Goal: Task Accomplishment & Management: Complete application form

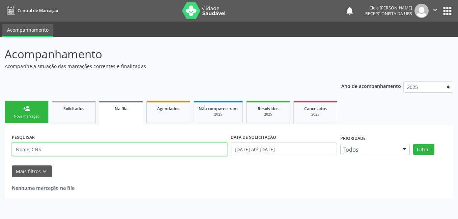
click at [110, 152] on input "text" at bounding box center [120, 150] width 216 height 14
type input "[PERSON_NAME]"
click at [425, 150] on button "Filtrar" at bounding box center [424, 149] width 21 height 11
click at [41, 116] on div "Nova marcação" at bounding box center [27, 116] width 34 height 5
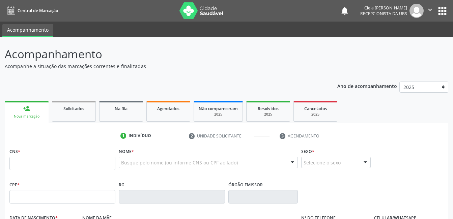
scroll to position [68, 0]
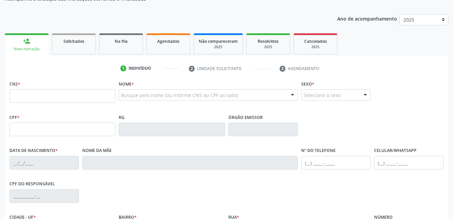
click at [331, 112] on div "Sexo * Selecione o sexo Masculino Feminino Nenhum resultado encontrado para: " …" at bounding box center [336, 95] width 73 height 33
click at [232, 99] on div at bounding box center [208, 94] width 179 height 11
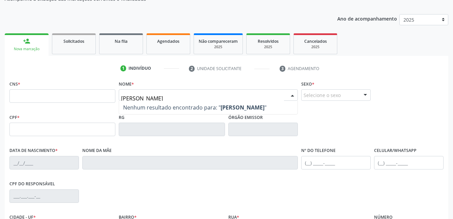
click at [182, 98] on input "[PERSON_NAME]" at bounding box center [202, 99] width 163 height 14
click at [363, 95] on div at bounding box center [366, 95] width 10 height 11
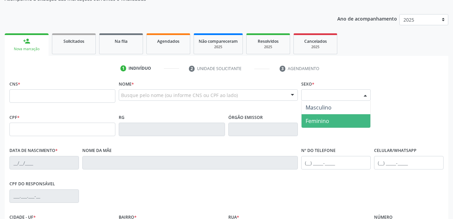
click at [330, 126] on span "Feminino" at bounding box center [336, 121] width 69 height 14
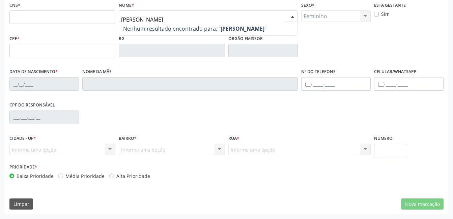
scroll to position [45, 0]
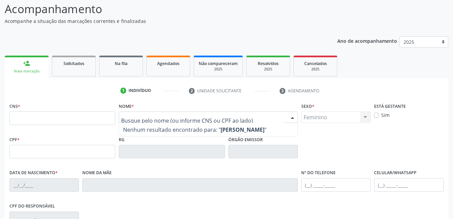
click at [225, 205] on div "CPF do responsável" at bounding box center [227, 218] width 438 height 33
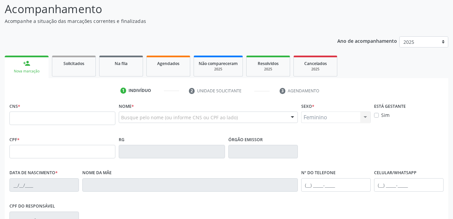
drag, startPoint x: 165, startPoint y: 185, endPoint x: 163, endPoint y: 205, distance: 19.7
click at [163, 205] on div "CPF do responsável" at bounding box center [227, 218] width 438 height 33
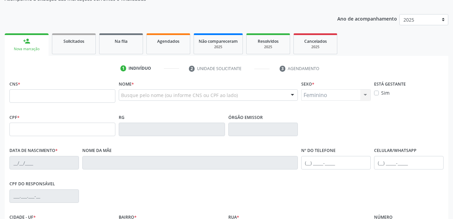
scroll to position [0, 0]
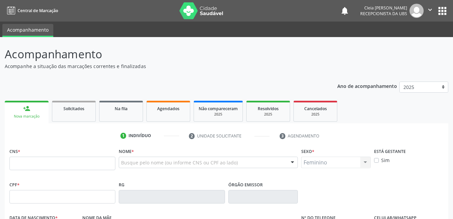
click at [445, 11] on button "apps" at bounding box center [443, 11] width 12 height 12
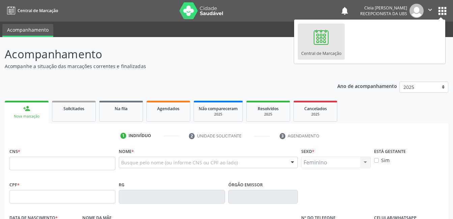
click at [251, 53] on p "Acompanhamento" at bounding box center [160, 54] width 311 height 17
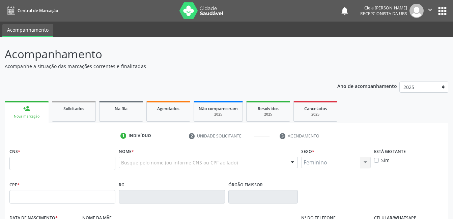
click at [430, 9] on icon "" at bounding box center [430, 9] width 7 height 7
click at [282, 73] on div "Acompanhamento Acompanhe a situação das marcações correntes e finalizadas Relat…" at bounding box center [227, 203] width 444 height 315
paste input "[PERSON_NAME]"
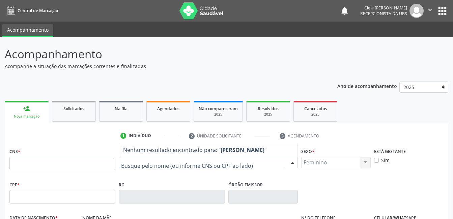
type input "[PERSON_NAME]"
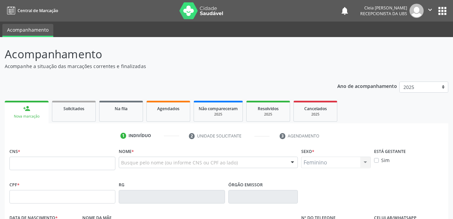
click at [313, 164] on div "Feminino Masculino Feminino Nenhum resultado encontrado para: " " Não há nenhum…" at bounding box center [336, 162] width 70 height 11
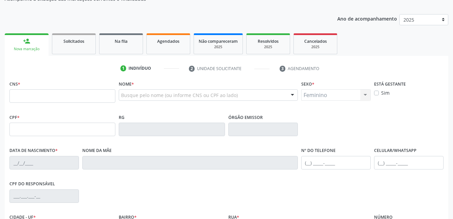
click at [364, 94] on div "Feminino Masculino Feminino Nenhum resultado encontrado para: " " Não há nenhum…" at bounding box center [336, 94] width 70 height 11
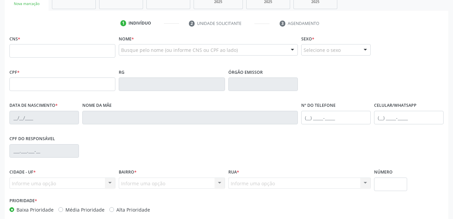
scroll to position [79, 0]
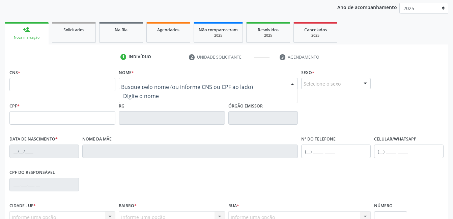
paste input "Ana Alves Pereira de Sá"
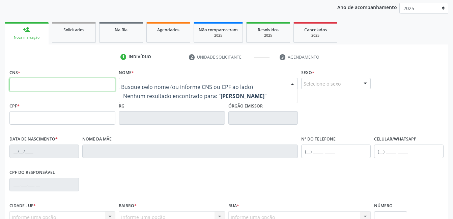
click at [104, 85] on input "text" at bounding box center [62, 85] width 106 height 14
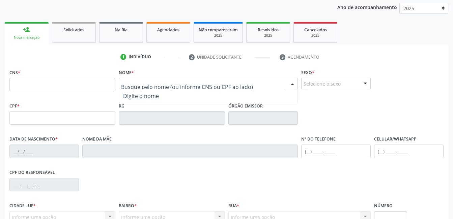
paste input "Ana Alves Pereira de Sá"
type input "Ana Alves Pereira de Sá"
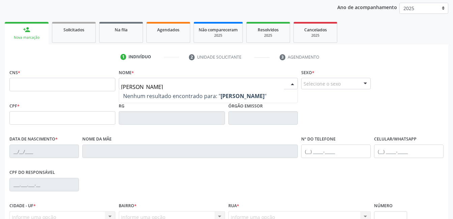
click at [263, 96] on strong "Ana Alves Pereira de Sá" at bounding box center [243, 95] width 44 height 7
click at [200, 99] on span "Nenhum resultado encontrado para: " Ana Alves Pereira de Sá "" at bounding box center [194, 95] width 143 height 7
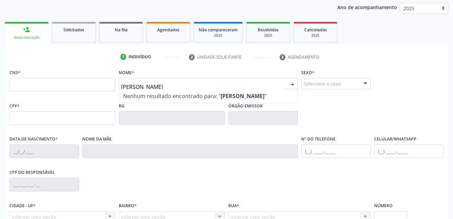
click at [233, 96] on strong "Ana Alves Pereira de Sá" at bounding box center [243, 95] width 44 height 7
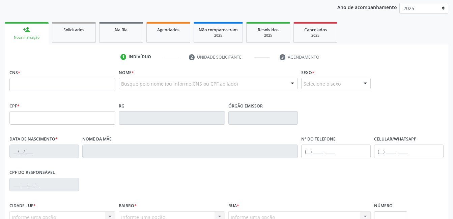
click at [391, 110] on div "CPF * RG Órgão emissor" at bounding box center [227, 117] width 438 height 33
